Goal: Check status: Check status

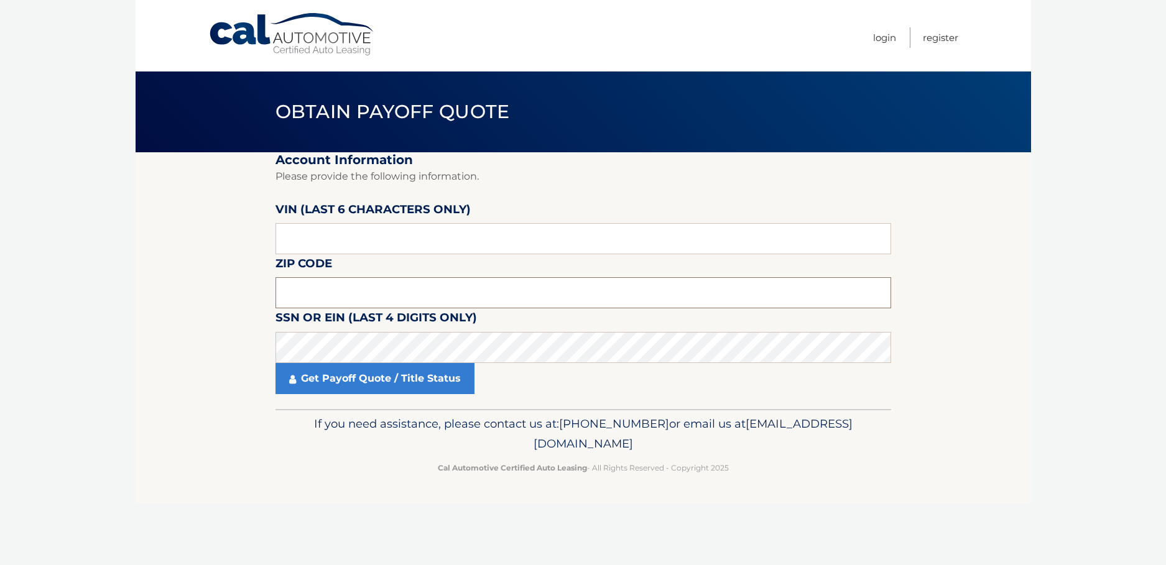
click at [314, 288] on input "text" at bounding box center [582, 292] width 615 height 31
click at [309, 297] on input "text" at bounding box center [582, 292] width 615 height 31
type input "11729"
click at [292, 232] on input "text" at bounding box center [582, 238] width 615 height 31
click at [339, 384] on link "Get Payoff Quote / Title Status" at bounding box center [374, 378] width 199 height 31
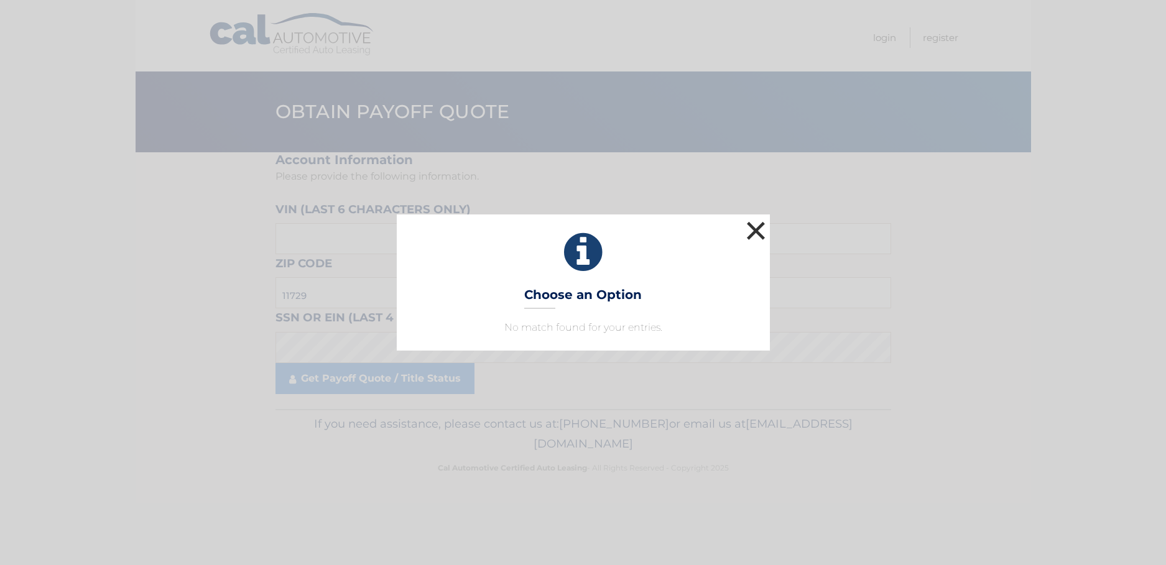
click at [756, 229] on button "×" at bounding box center [755, 230] width 25 height 25
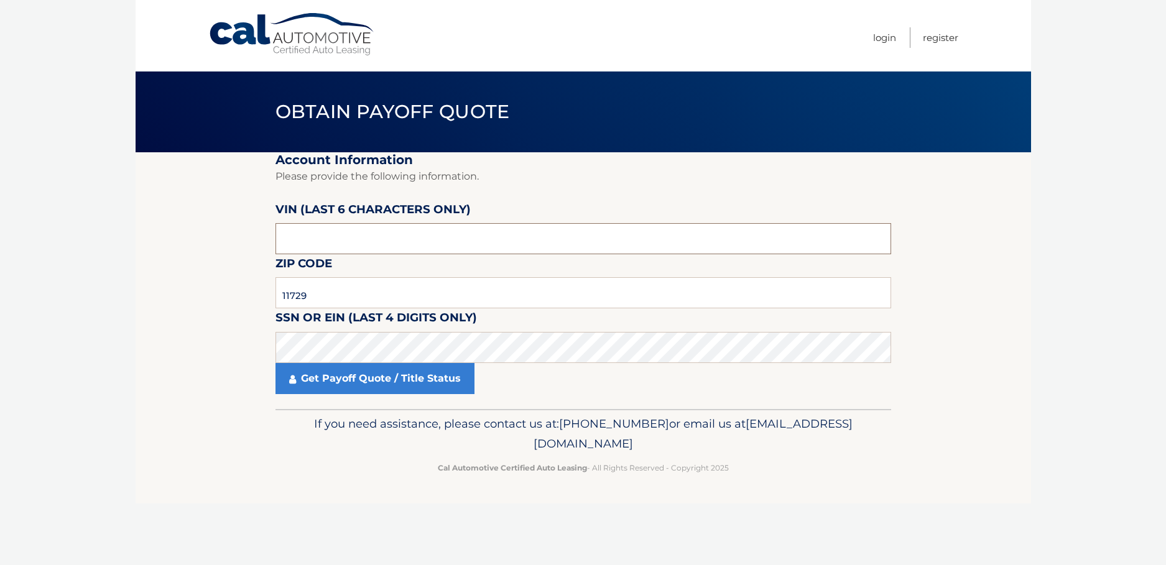
click at [313, 241] on input "text" at bounding box center [582, 238] width 615 height 31
type input "NH5785"
drag, startPoint x: 325, startPoint y: 240, endPoint x: 265, endPoint y: 234, distance: 60.6
click at [265, 234] on section "Account Information Please provide the following information. [PERSON_NAME] (la…" at bounding box center [583, 280] width 895 height 257
type input "578557"
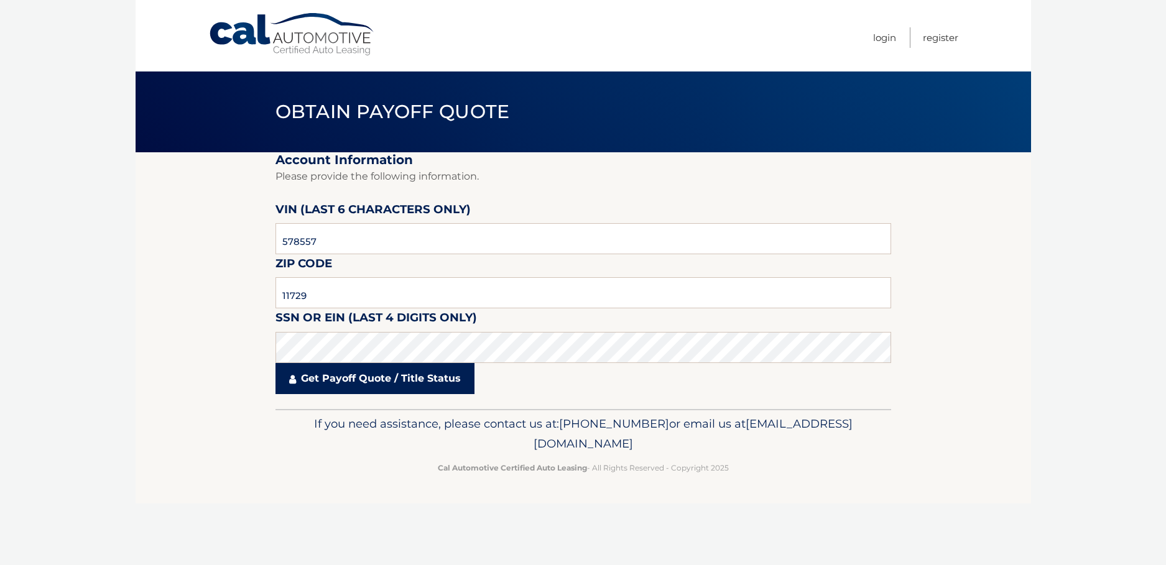
click at [332, 383] on link "Get Payoff Quote / Title Status" at bounding box center [374, 378] width 199 height 31
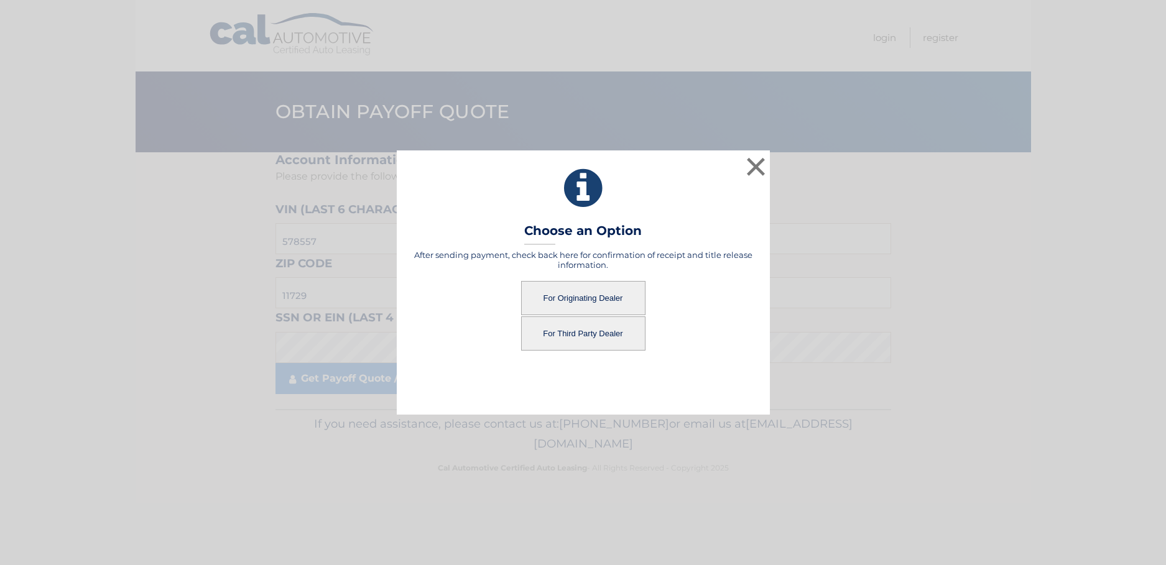
click at [575, 301] on button "For Originating Dealer" at bounding box center [583, 298] width 124 height 34
click at [577, 302] on button "For Originating Dealer" at bounding box center [583, 298] width 124 height 34
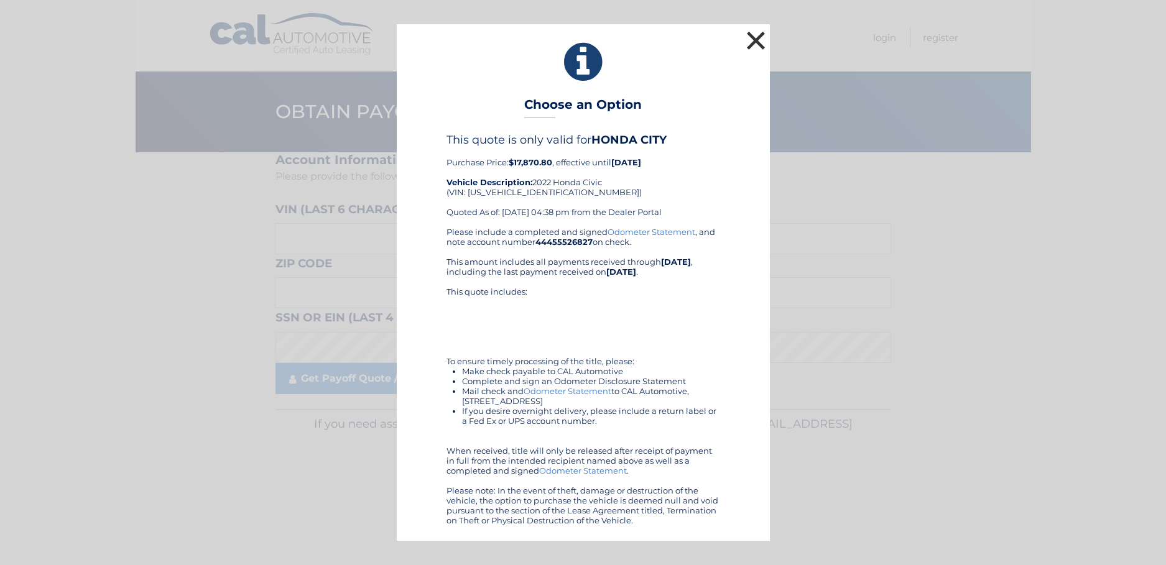
click at [752, 39] on button "×" at bounding box center [755, 40] width 25 height 25
